Goal: Transaction & Acquisition: Purchase product/service

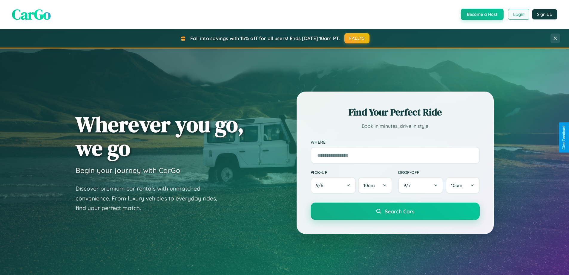
click at [519, 14] on button "Login" at bounding box center [518, 14] width 21 height 11
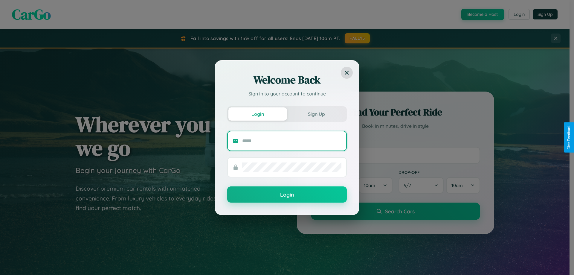
click at [292, 140] on input "text" at bounding box center [291, 141] width 99 height 10
type input "**********"
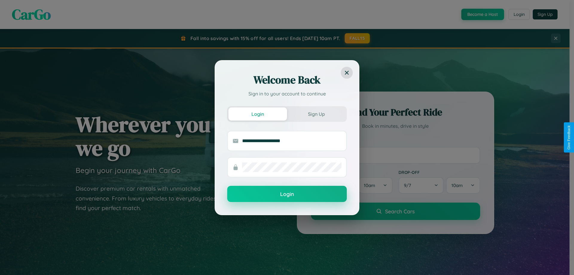
click at [287, 194] on button "Login" at bounding box center [287, 194] width 120 height 16
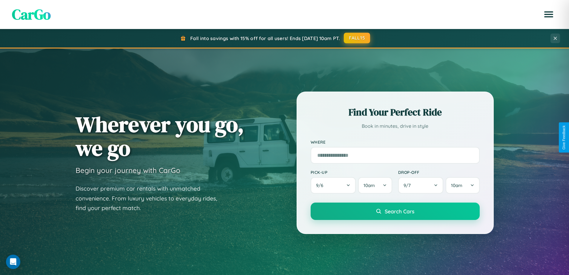
click at [357, 38] on button "FALL15" at bounding box center [357, 38] width 26 height 11
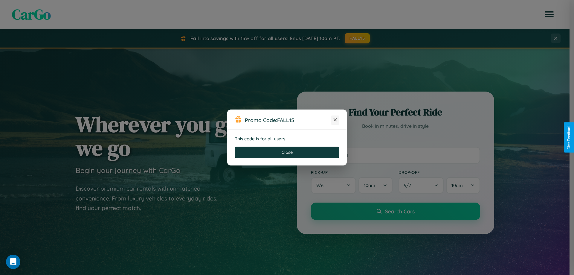
click at [335, 120] on icon at bounding box center [335, 120] width 6 height 6
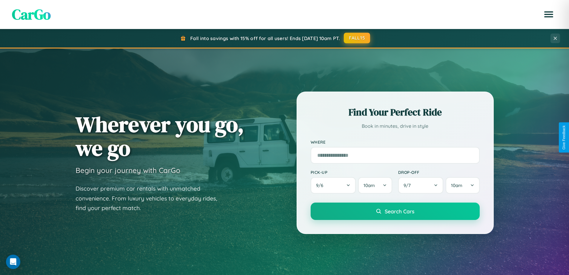
click at [357, 38] on button "FALL15" at bounding box center [357, 38] width 26 height 11
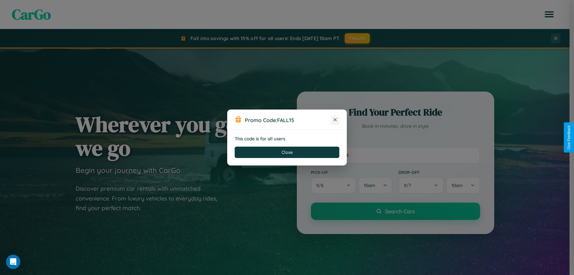
click at [335, 120] on icon at bounding box center [335, 120] width 6 height 6
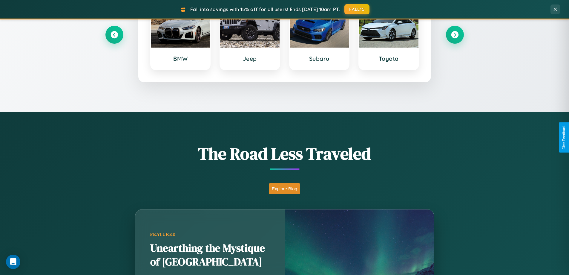
scroll to position [411, 0]
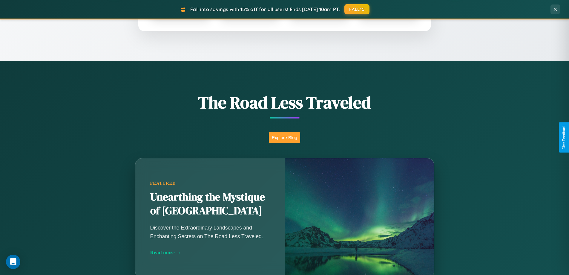
click at [285, 137] on button "Explore Blog" at bounding box center [284, 137] width 31 height 11
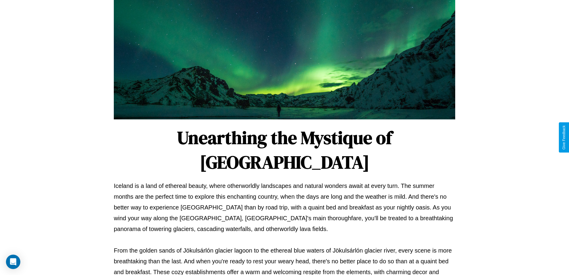
scroll to position [193, 0]
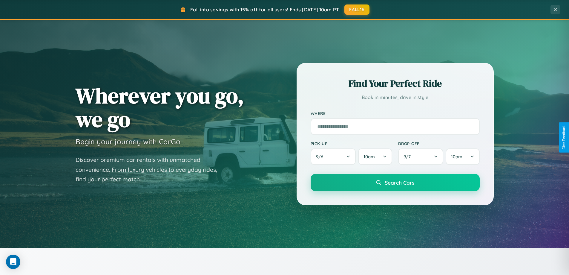
scroll to position [18, 0]
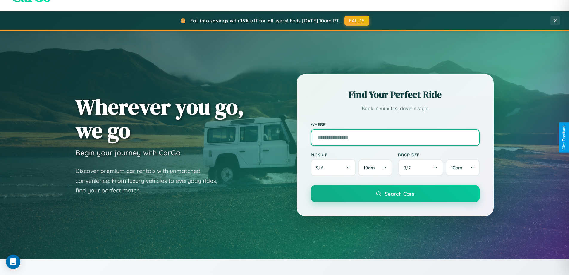
click at [395, 137] on input "text" at bounding box center [395, 137] width 169 height 17
type input "**********"
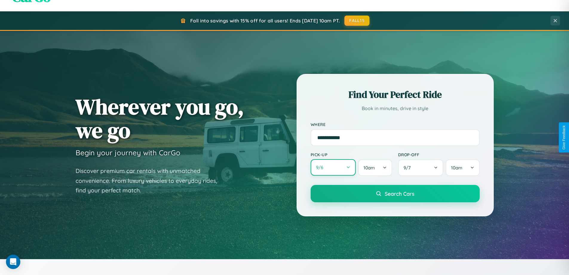
click at [333, 167] on button "9 / 6" at bounding box center [333, 167] width 45 height 16
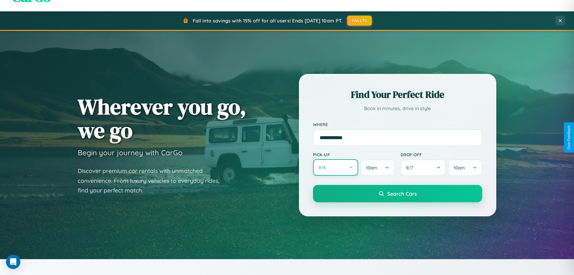
select select "*"
select select "****"
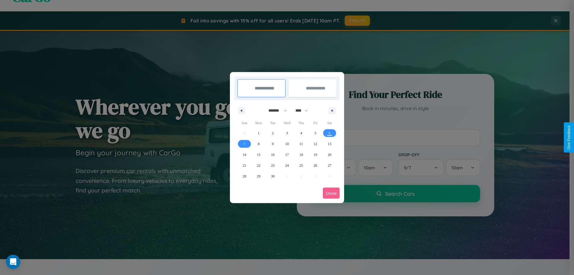
drag, startPoint x: 275, startPoint y: 110, endPoint x: 287, endPoint y: 120, distance: 15.3
click at [275, 110] on select "******* ******** ***** ***** *** **** **** ****** ********* ******* ******** **…" at bounding box center [276, 111] width 25 height 10
select select "*"
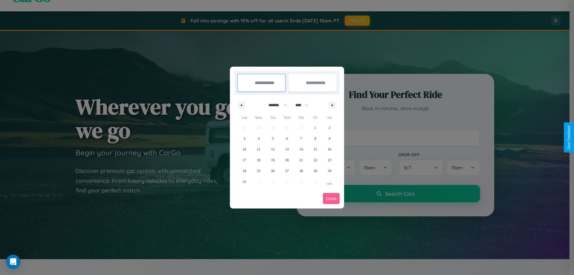
drag, startPoint x: 304, startPoint y: 105, endPoint x: 287, endPoint y: 120, distance: 22.9
click at [304, 105] on select "**** **** **** **** **** **** **** **** **** **** **** **** **** **** **** ****…" at bounding box center [301, 105] width 18 height 10
select select "****"
click at [287, 138] on span "5" at bounding box center [287, 138] width 2 height 11
type input "**********"
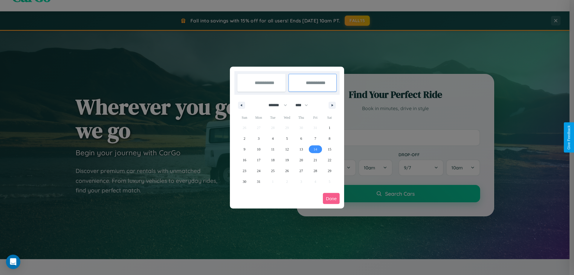
click at [315, 149] on span "14" at bounding box center [316, 149] width 4 height 11
type input "**********"
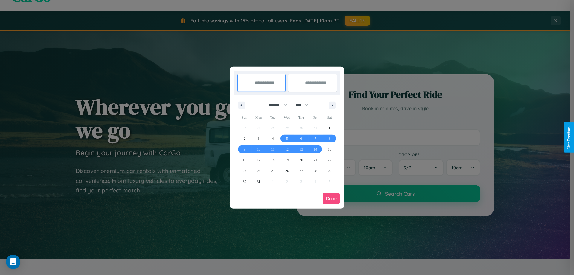
click at [331, 198] on button "Done" at bounding box center [331, 198] width 17 height 11
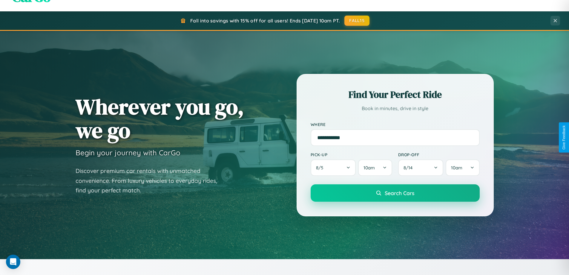
click at [395, 193] on span "Search Cars" at bounding box center [400, 193] width 30 height 7
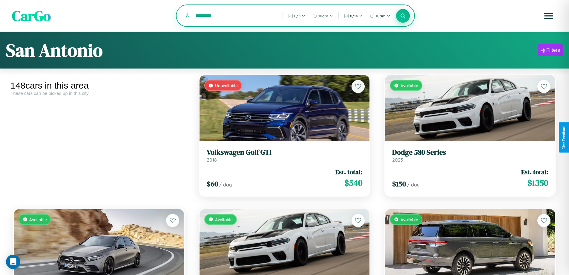
type input "*********"
click at [403, 16] on icon at bounding box center [404, 16] width 6 height 6
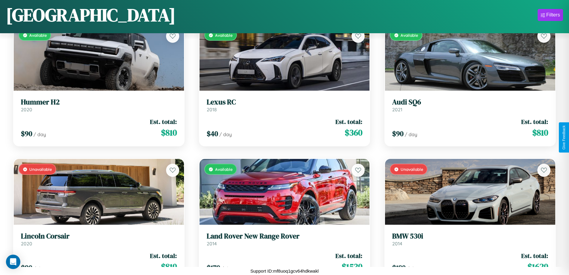
scroll to position [5438, 0]
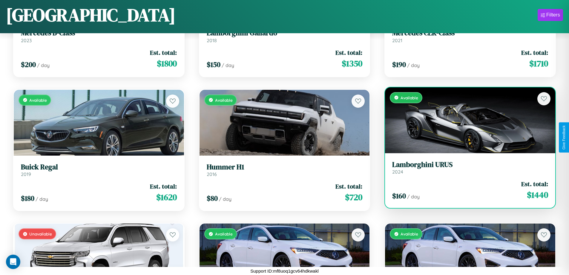
click at [467, 120] on div "Available" at bounding box center [470, 120] width 170 height 66
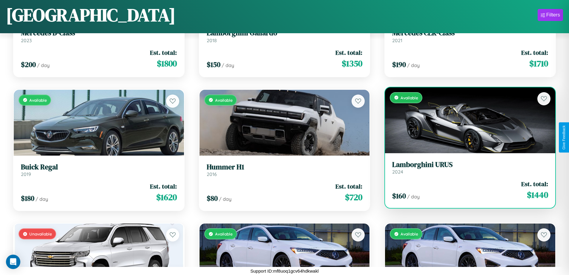
click at [467, 120] on div "Available" at bounding box center [470, 120] width 170 height 66
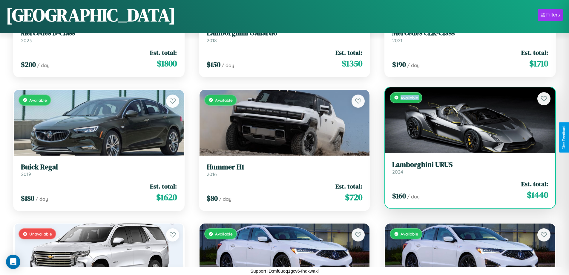
click at [467, 120] on div "Available" at bounding box center [470, 120] width 170 height 66
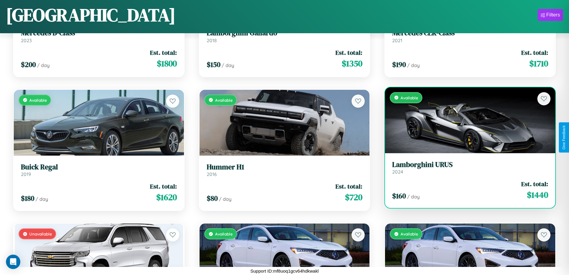
click at [467, 120] on div "Available" at bounding box center [470, 120] width 170 height 66
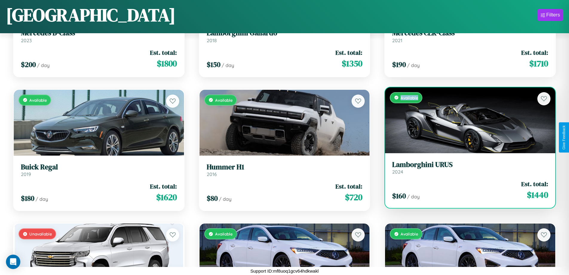
click at [467, 120] on div "Available" at bounding box center [470, 120] width 170 height 66
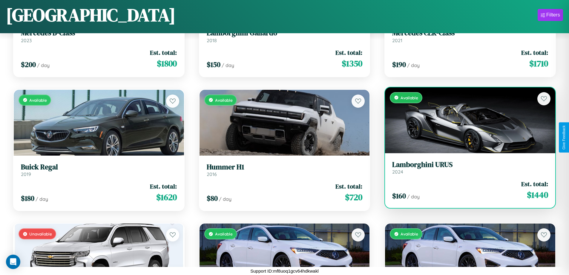
click at [467, 167] on h3 "Lamborghini URUS" at bounding box center [470, 164] width 156 height 9
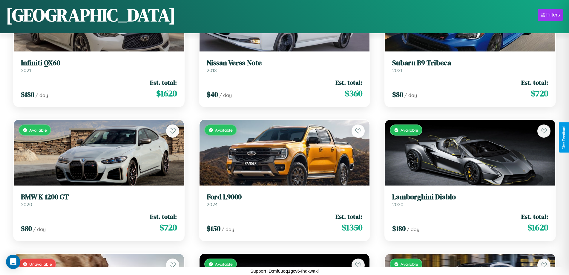
scroll to position [2895, 0]
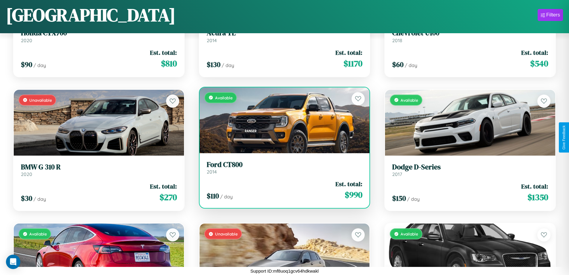
click at [282, 167] on h3 "Ford CT800" at bounding box center [285, 164] width 156 height 9
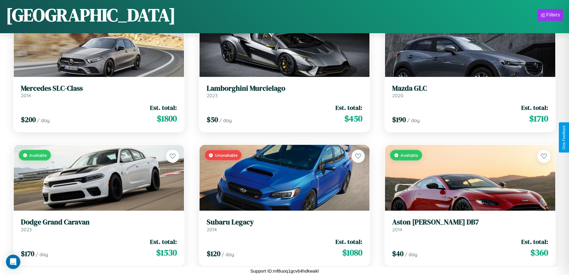
scroll to position [1155, 0]
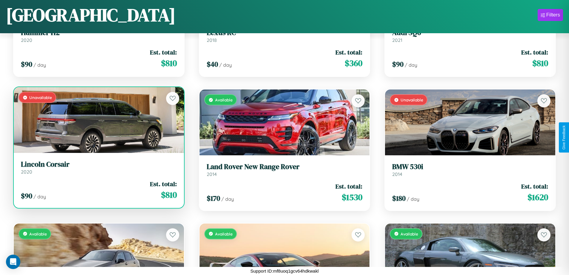
click at [98, 167] on h3 "Lincoln Corsair" at bounding box center [99, 164] width 156 height 9
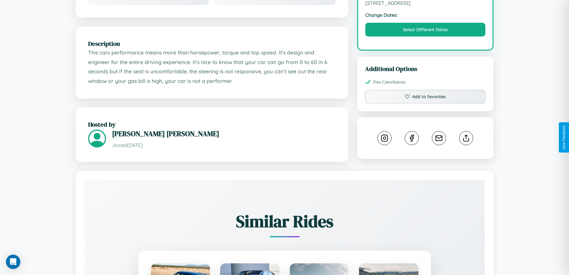
scroll to position [196, 0]
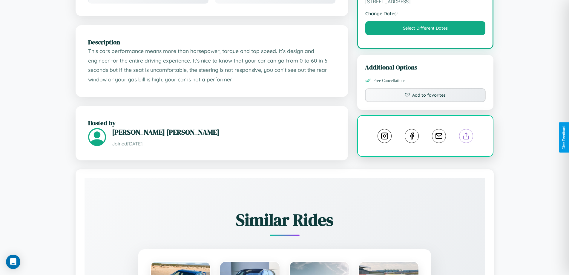
click at [467, 137] on line at bounding box center [467, 135] width 0 height 4
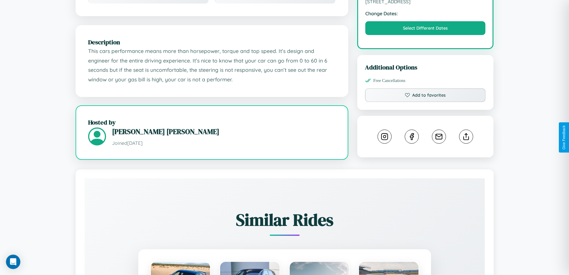
scroll to position [196, 0]
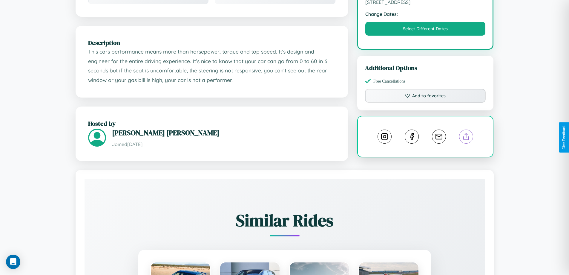
click at [467, 137] on line at bounding box center [467, 135] width 0 height 4
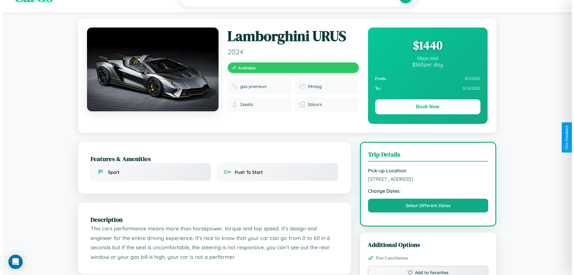
scroll to position [0, 0]
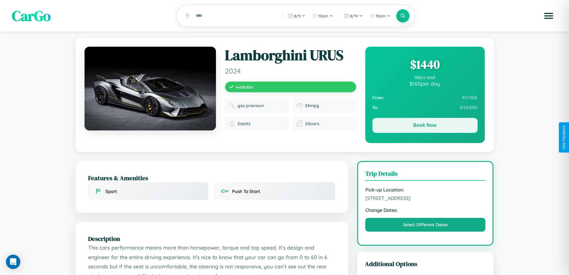
click at [425, 126] on button "Book Now" at bounding box center [425, 125] width 105 height 15
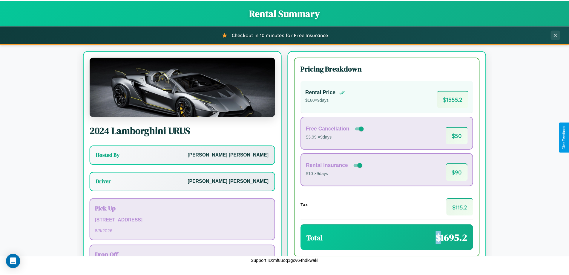
scroll to position [43, 0]
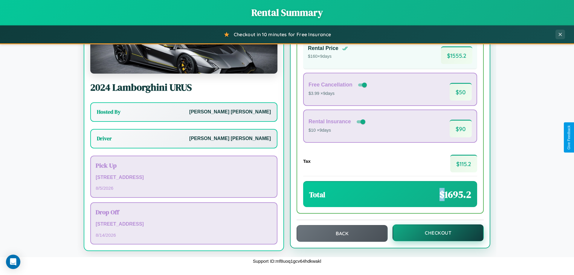
click at [434, 233] on button "Checkout" at bounding box center [437, 232] width 91 height 17
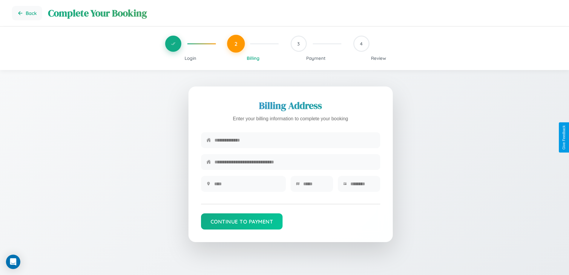
click at [295, 140] on input "text" at bounding box center [295, 140] width 161 height 15
type input "**********"
click at [247, 186] on input "text" at bounding box center [247, 183] width 66 height 15
type input "********"
click at [315, 186] on input "text" at bounding box center [315, 183] width 25 height 15
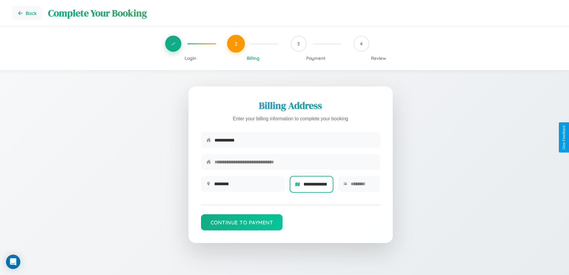
scroll to position [0, 11]
type input "**********"
click at [363, 186] on input "text" at bounding box center [363, 183] width 24 height 15
type input "*****"
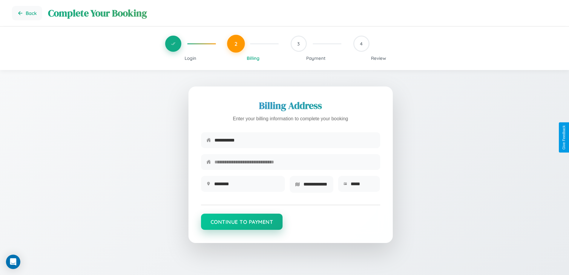
click at [242, 223] on button "Continue to Payment" at bounding box center [242, 221] width 82 height 16
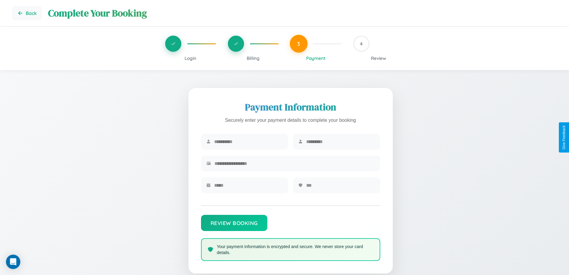
click at [253, 58] on span "Billing" at bounding box center [253, 58] width 13 height 6
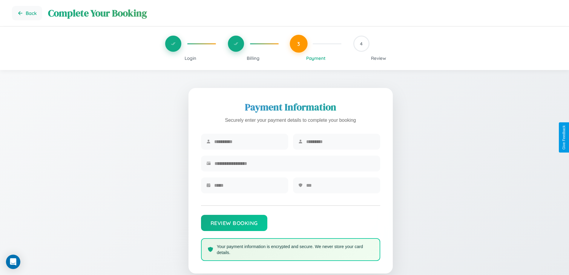
click at [253, 58] on span "Billing" at bounding box center [253, 58] width 13 height 6
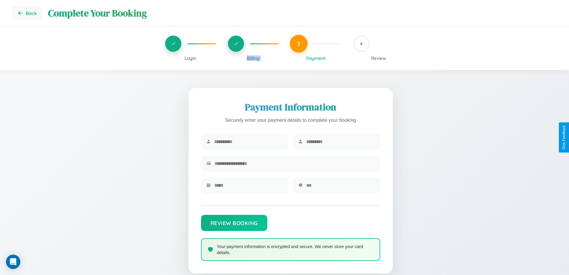
click at [253, 58] on span "Billing" at bounding box center [253, 58] width 13 height 6
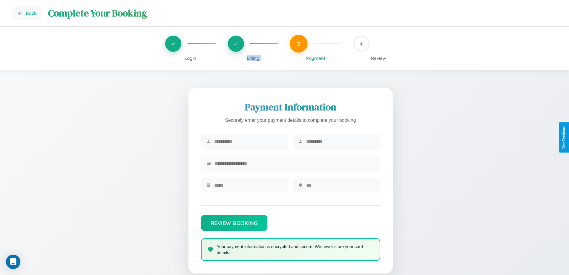
click at [253, 58] on span "Billing" at bounding box center [253, 58] width 13 height 6
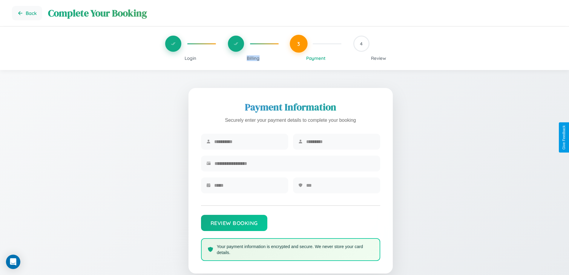
click at [253, 58] on span "Billing" at bounding box center [253, 58] width 13 height 6
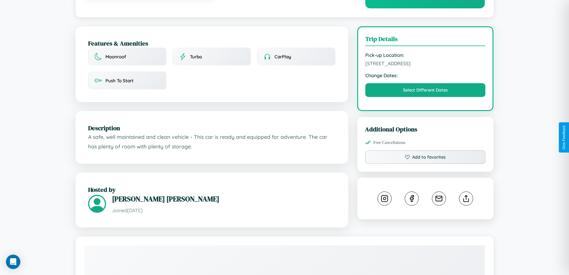
scroll to position [155, 0]
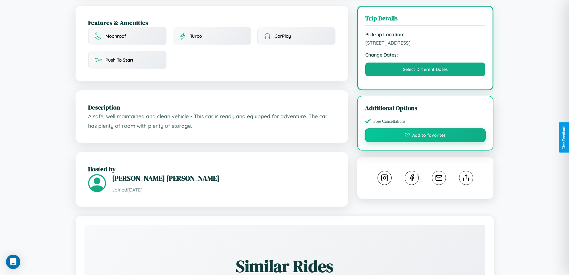
click at [426, 136] on button "Add to favorites" at bounding box center [425, 135] width 121 height 14
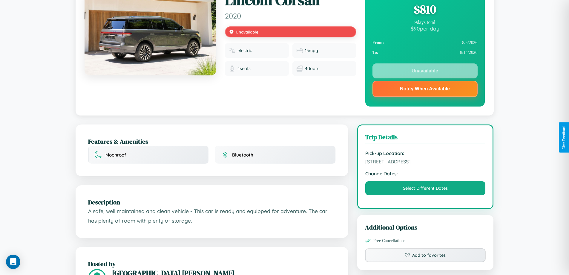
scroll to position [80, 0]
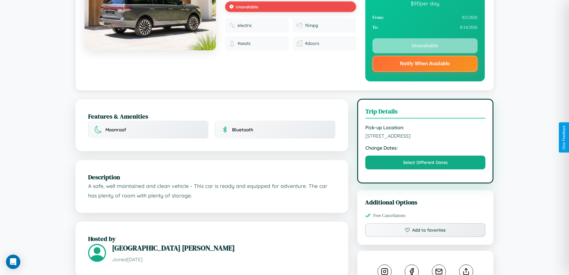
click at [426, 137] on span "4109 Pine Street Melbourne Victoria 61650 Australia" at bounding box center [426, 136] width 120 height 6
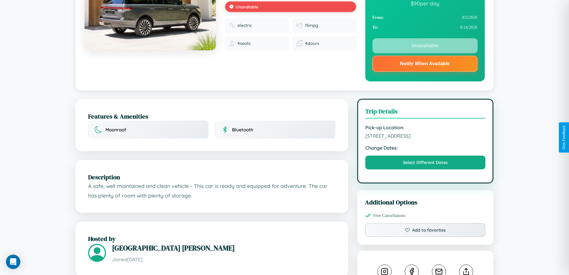
click at [426, 137] on span "4109 Pine Street Melbourne Victoria 61650 Australia" at bounding box center [426, 136] width 120 height 6
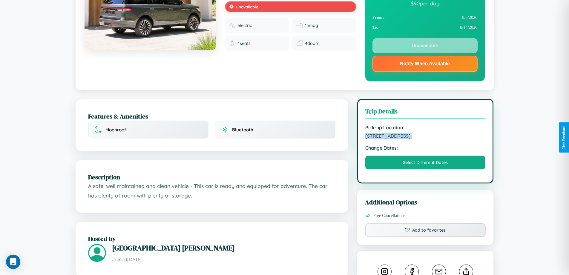
click at [426, 137] on span "4109 Pine Street Melbourne Victoria 61650 Australia" at bounding box center [426, 136] width 120 height 6
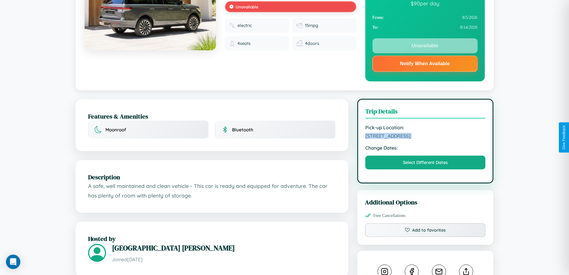
click at [426, 137] on span "4109 Pine Street Melbourne Victoria 61650 Australia" at bounding box center [426, 136] width 120 height 6
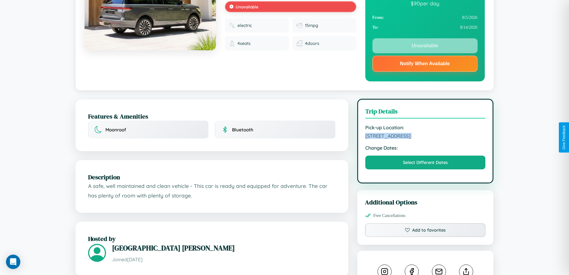
click at [426, 137] on span "4109 Pine Street Melbourne Victoria 61650 Australia" at bounding box center [426, 136] width 120 height 6
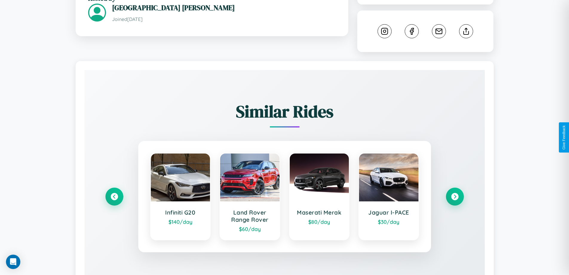
scroll to position [351, 0]
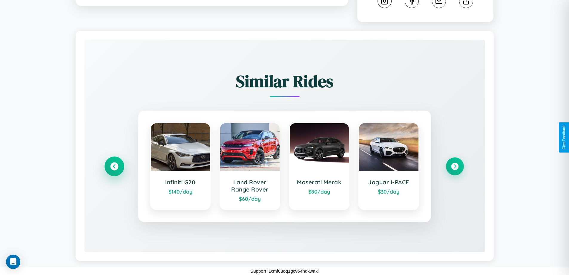
click at [114, 166] on icon at bounding box center [114, 166] width 8 height 8
